Goal: Transaction & Acquisition: Purchase product/service

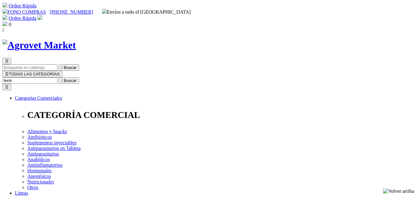
type input "fenbu"
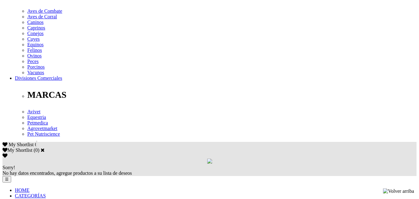
scroll to position [279, 0]
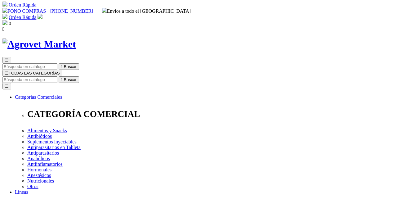
scroll to position [0, 0]
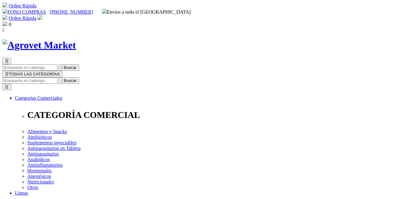
click at [57, 77] on input "Buscar" at bounding box center [29, 80] width 55 height 7
type input "a"
type input "respib"
